Goal: Information Seeking & Learning: Find specific fact

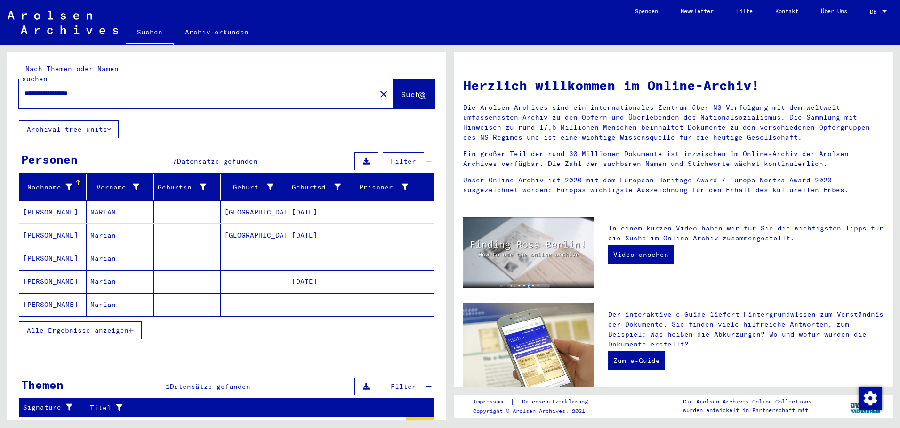
click at [83, 89] on input "**********" at bounding box center [194, 94] width 340 height 10
click at [319, 203] on mat-cell "[DATE]" at bounding box center [321, 212] width 67 height 23
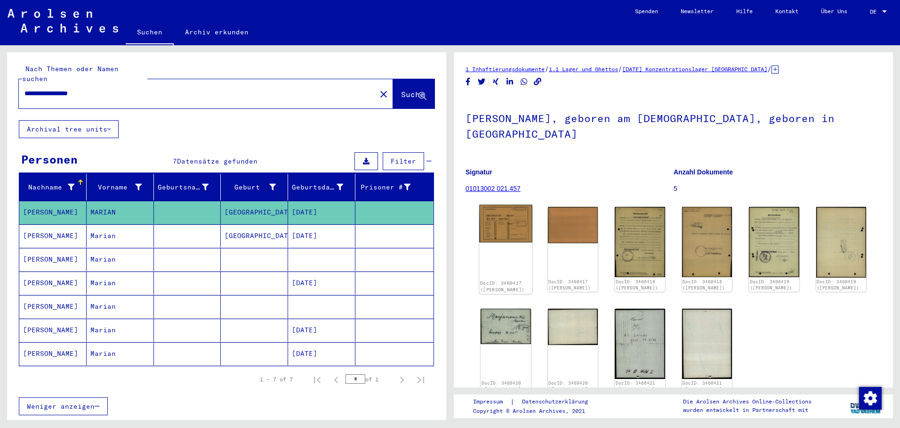
click at [511, 232] on img at bounding box center [505, 224] width 53 height 38
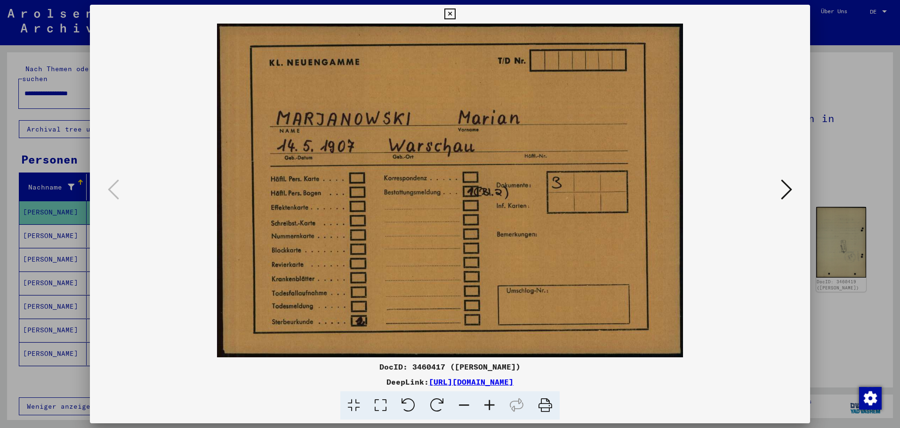
click at [785, 186] on icon at bounding box center [786, 189] width 11 height 23
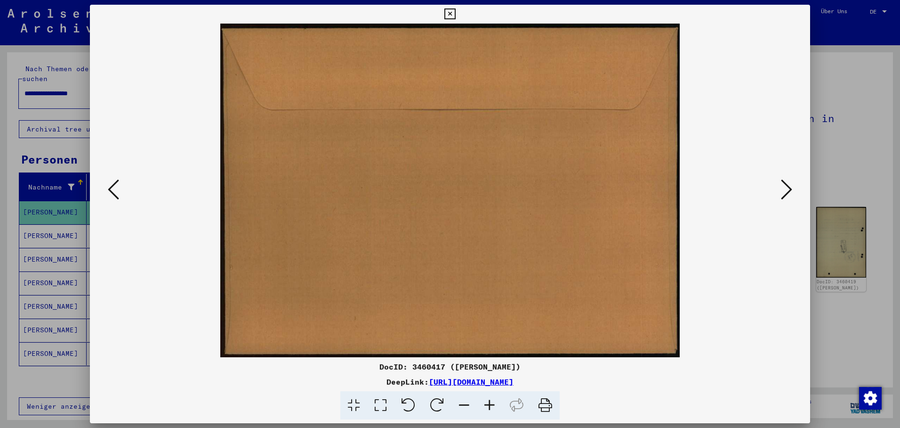
drag, startPoint x: 785, startPoint y: 185, endPoint x: 779, endPoint y: 188, distance: 6.3
click at [783, 187] on icon at bounding box center [786, 189] width 11 height 23
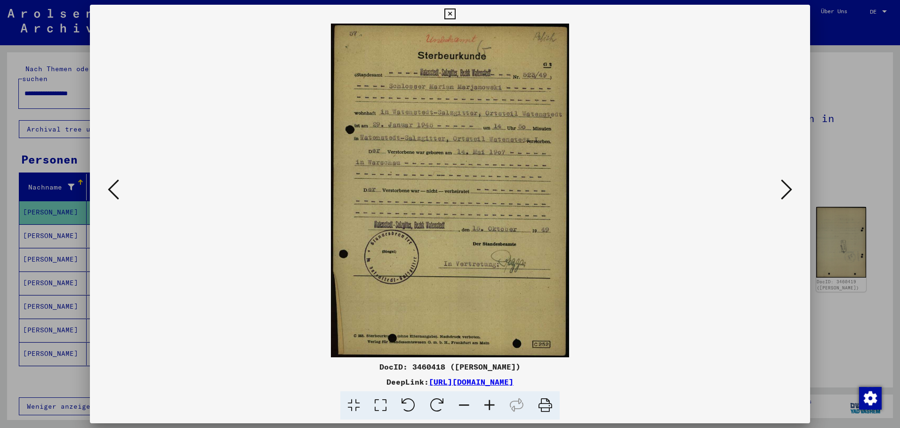
click at [790, 184] on icon at bounding box center [786, 189] width 11 height 23
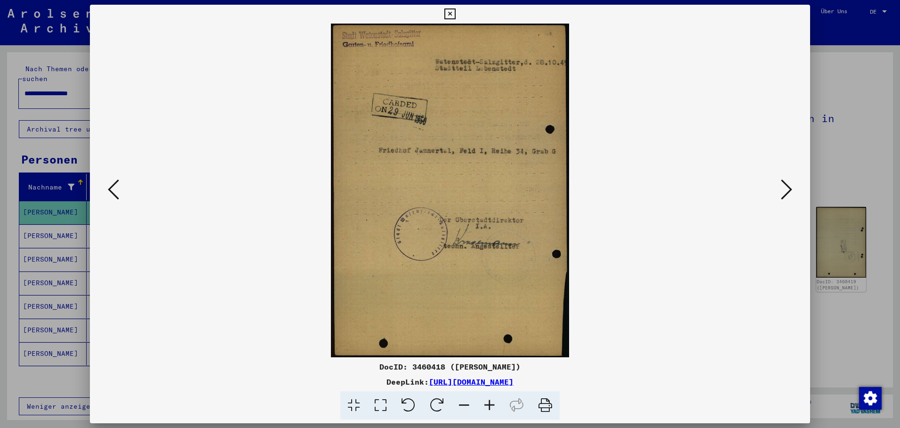
click at [782, 186] on icon at bounding box center [786, 189] width 11 height 23
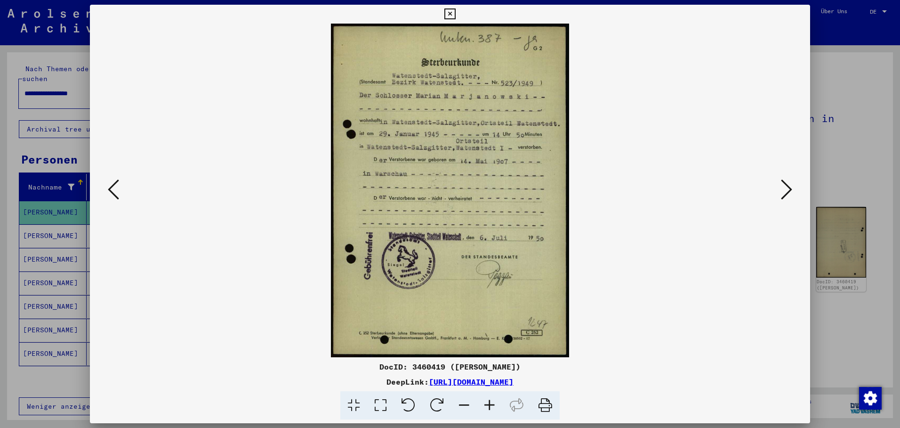
click at [791, 186] on icon at bounding box center [786, 189] width 11 height 23
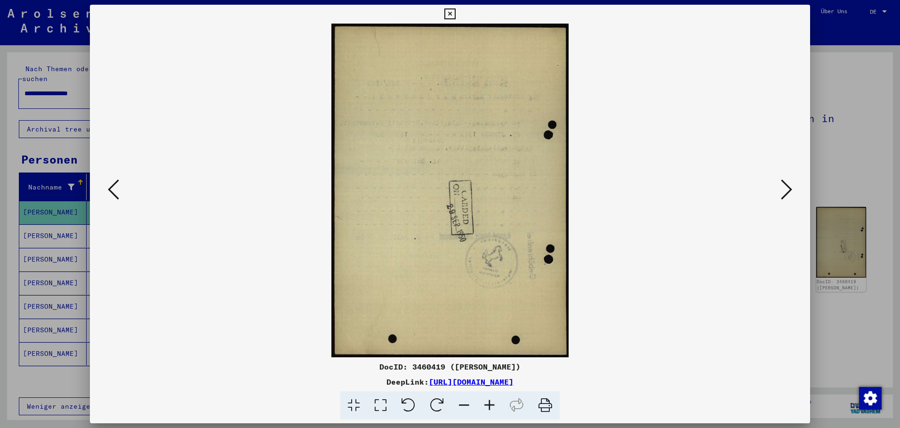
click at [792, 187] on icon at bounding box center [786, 189] width 11 height 23
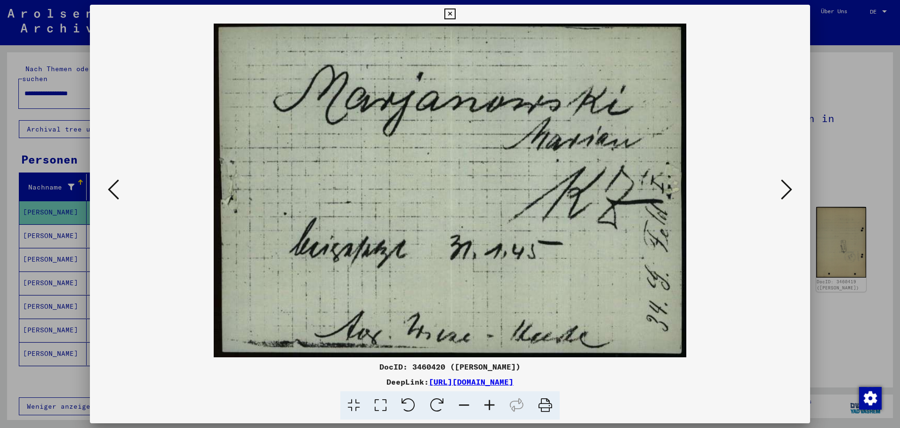
click at [783, 188] on icon at bounding box center [786, 189] width 11 height 23
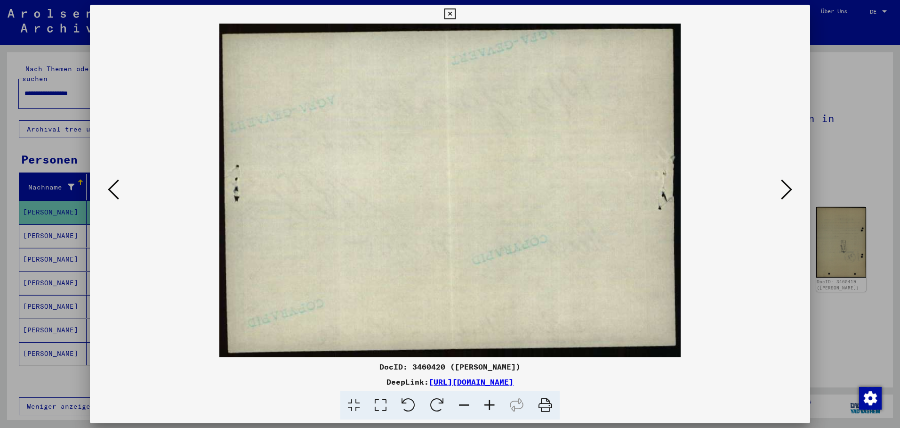
click at [784, 188] on icon at bounding box center [786, 189] width 11 height 23
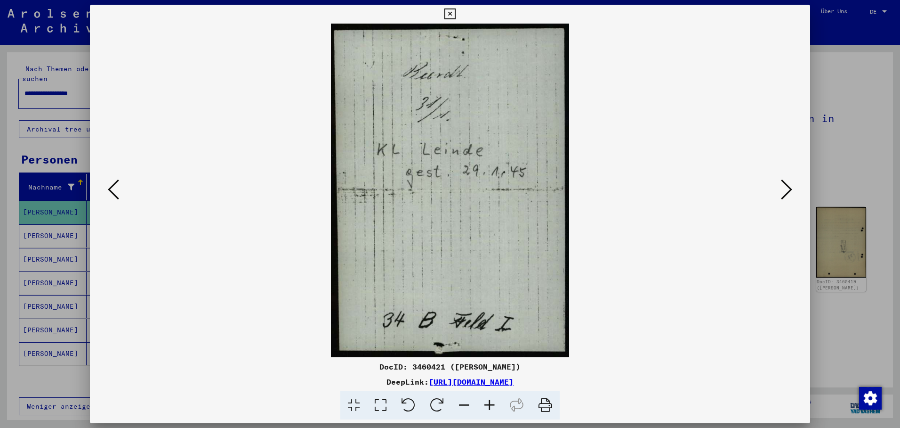
click at [786, 187] on icon at bounding box center [786, 189] width 11 height 23
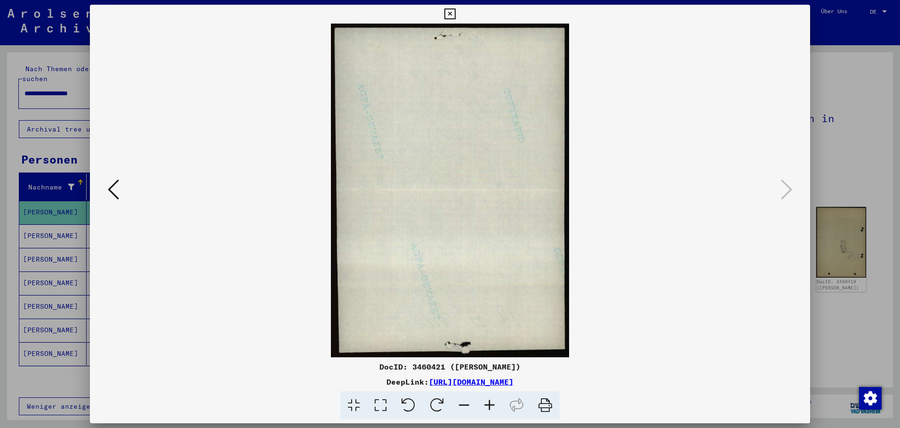
click at [455, 15] on icon at bounding box center [450, 13] width 11 height 11
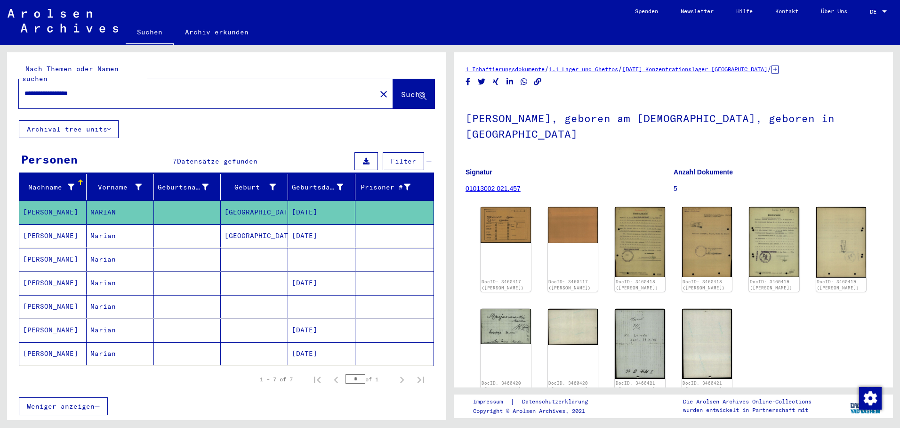
click at [221, 229] on mat-cell "[GEOGRAPHIC_DATA]" at bounding box center [254, 235] width 67 height 23
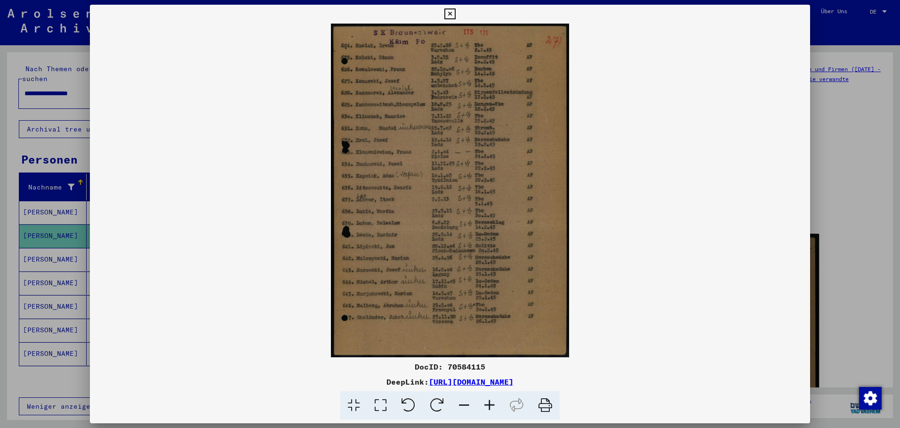
click at [51, 250] on div at bounding box center [450, 214] width 900 height 428
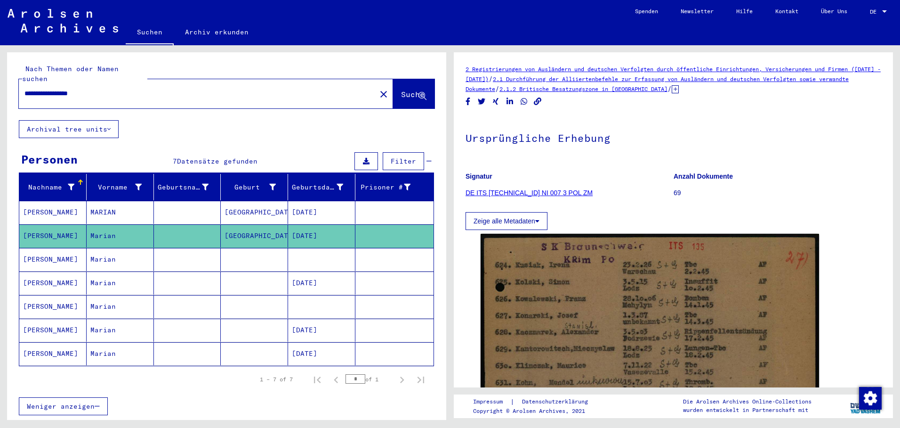
click at [51, 251] on mat-cell "[PERSON_NAME]" at bounding box center [52, 259] width 67 height 23
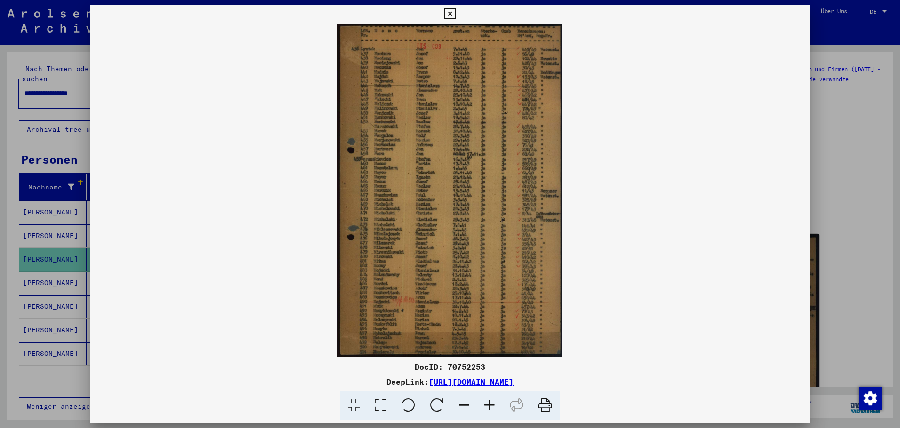
click at [59, 283] on div at bounding box center [450, 214] width 900 height 428
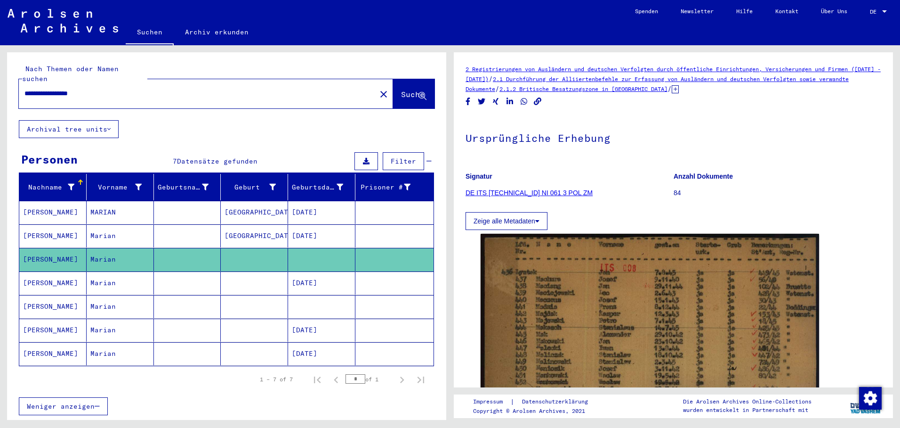
click at [58, 280] on mat-cell "[PERSON_NAME]" at bounding box center [52, 282] width 67 height 23
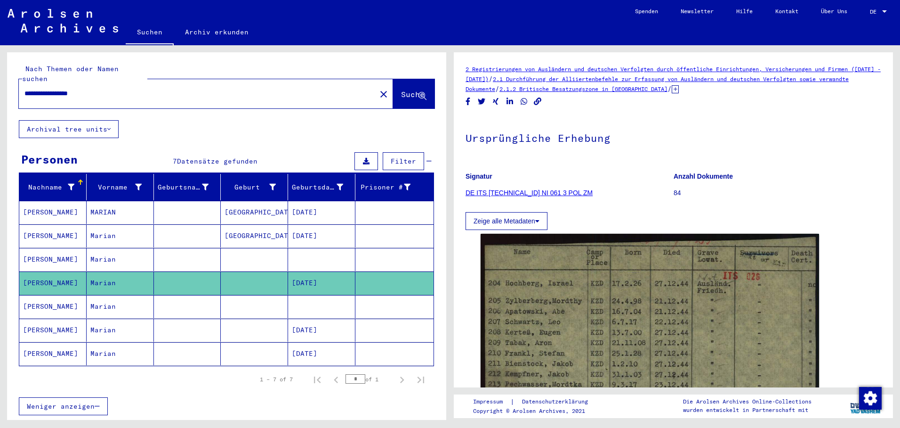
click at [328, 295] on mat-cell at bounding box center [321, 306] width 67 height 23
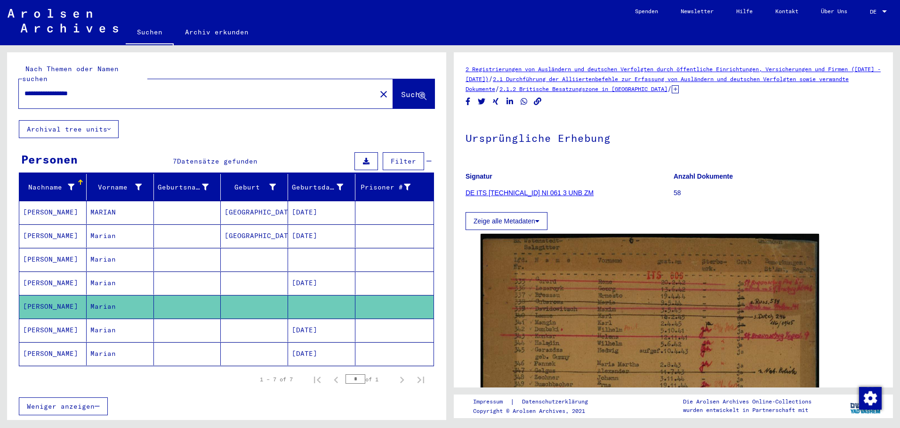
click at [330, 320] on mat-cell "[DATE]" at bounding box center [321, 329] width 67 height 23
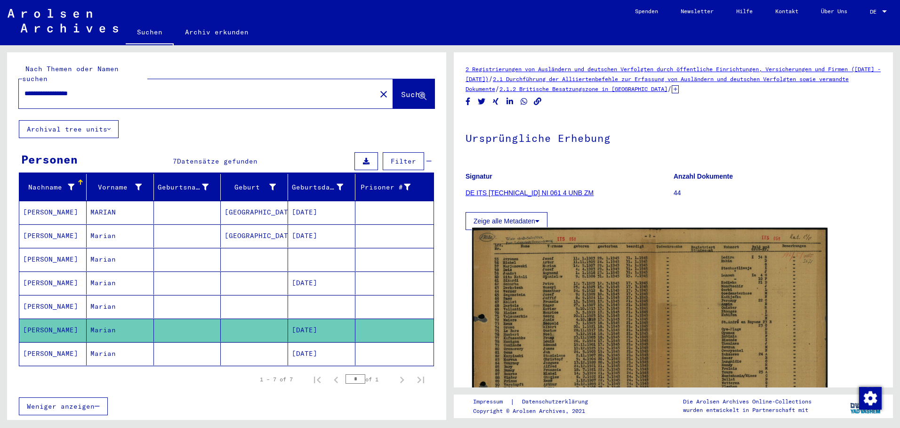
click at [601, 302] on img at bounding box center [650, 351] width 356 height 248
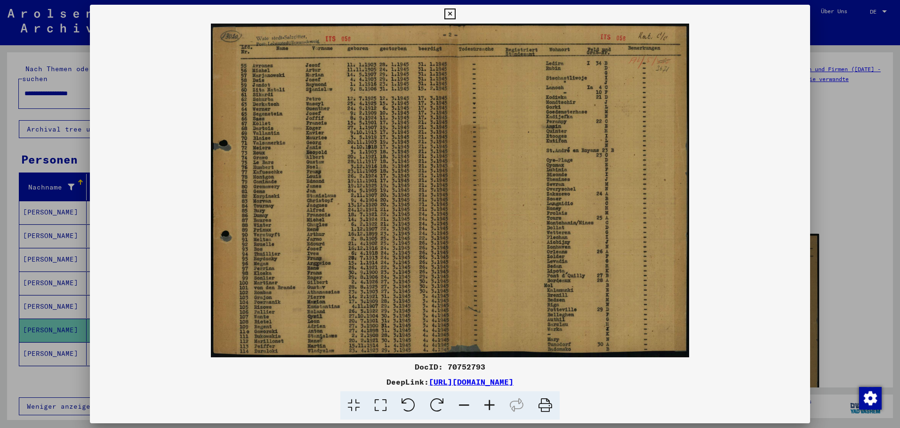
drag, startPoint x: 54, startPoint y: 345, endPoint x: 62, endPoint y: 345, distance: 8.5
click at [54, 344] on div at bounding box center [450, 214] width 900 height 428
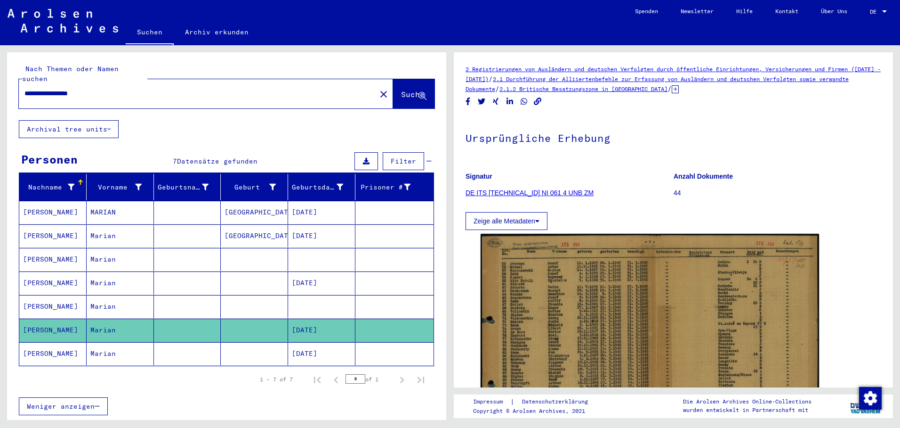
click at [63, 342] on mat-cell "[PERSON_NAME]" at bounding box center [52, 353] width 67 height 23
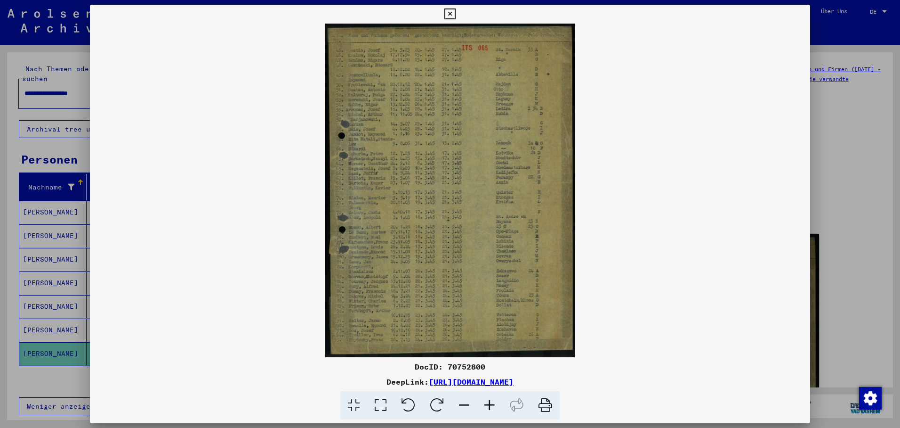
click at [455, 17] on icon at bounding box center [450, 13] width 11 height 11
